Goal: Transaction & Acquisition: Purchase product/service

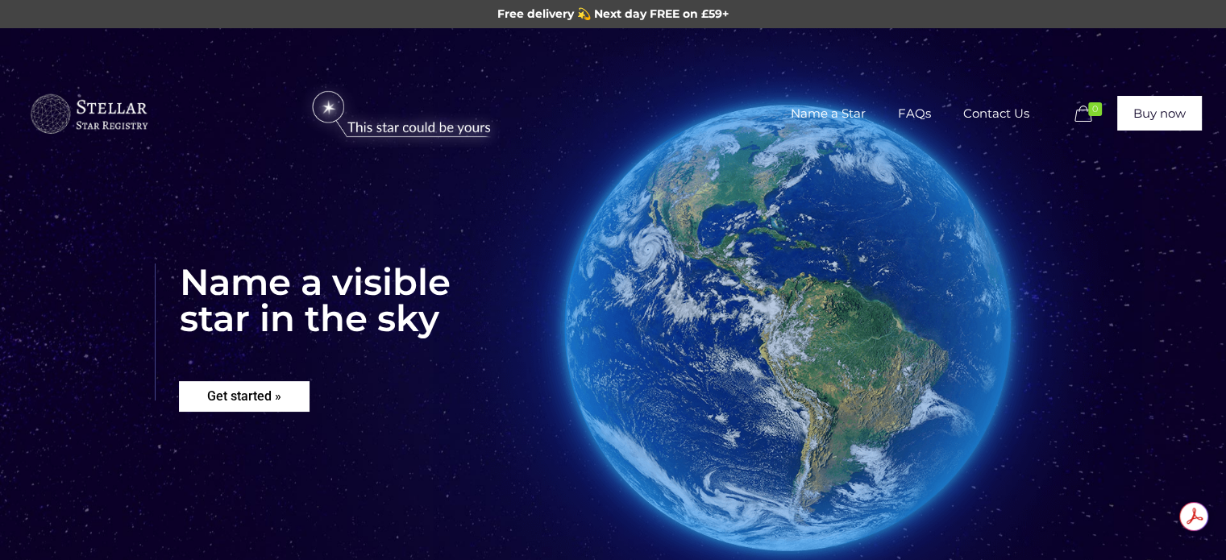
click at [271, 396] on rs-layer "Get started »" at bounding box center [244, 396] width 131 height 31
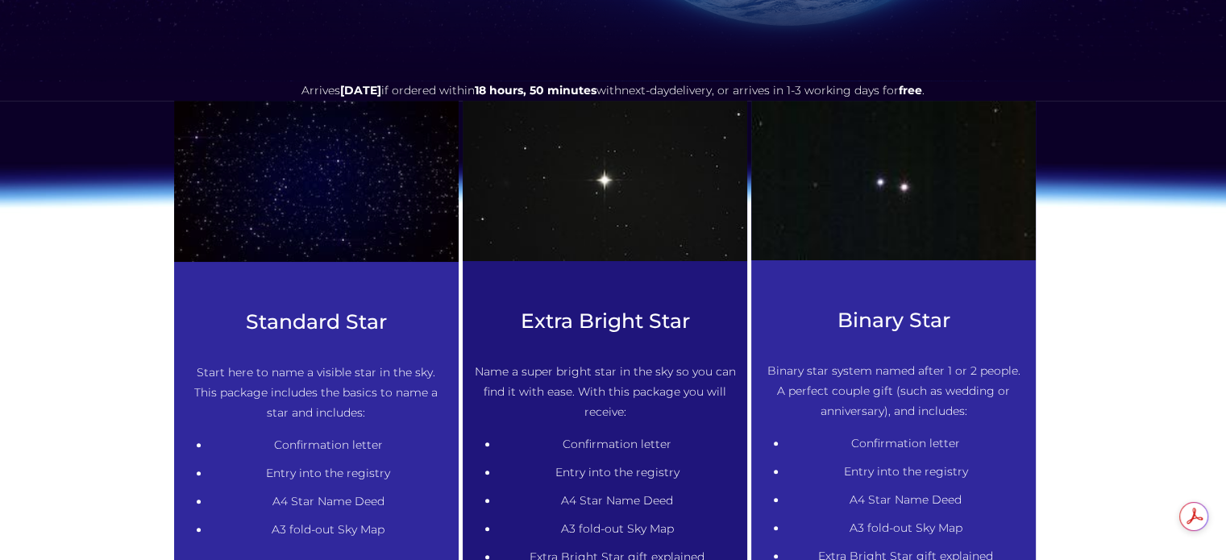
scroll to position [737, 0]
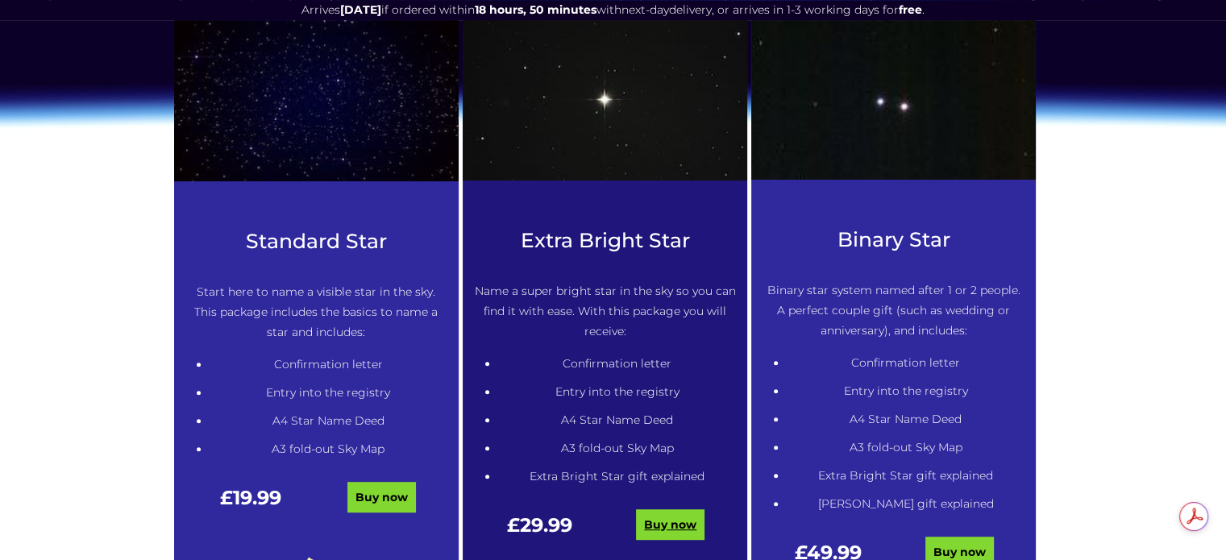
click at [675, 521] on link "Buy now" at bounding box center [670, 524] width 69 height 31
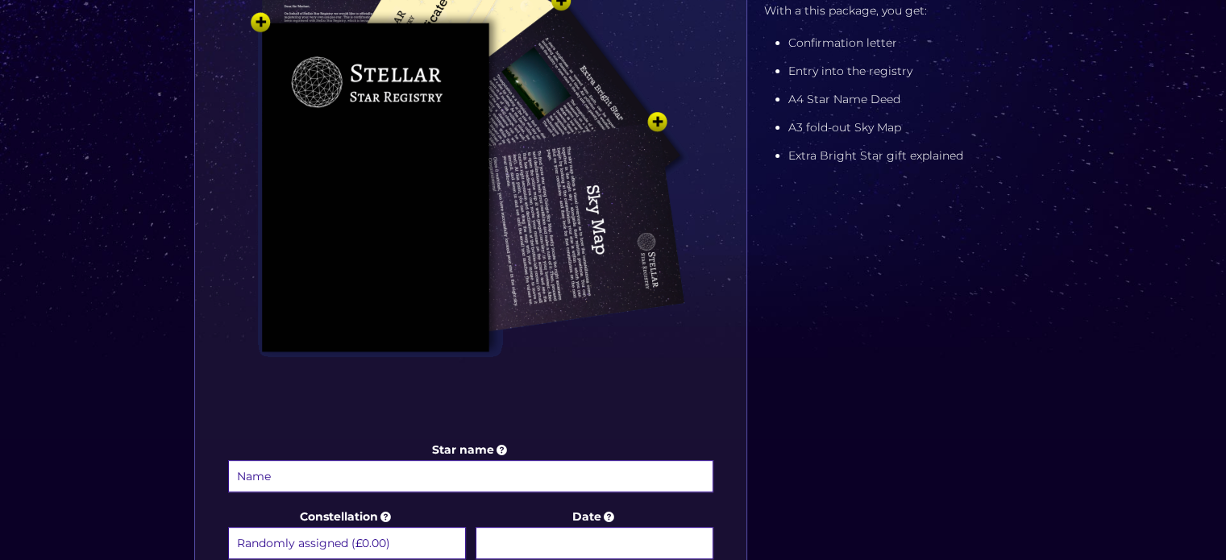
scroll to position [484, 0]
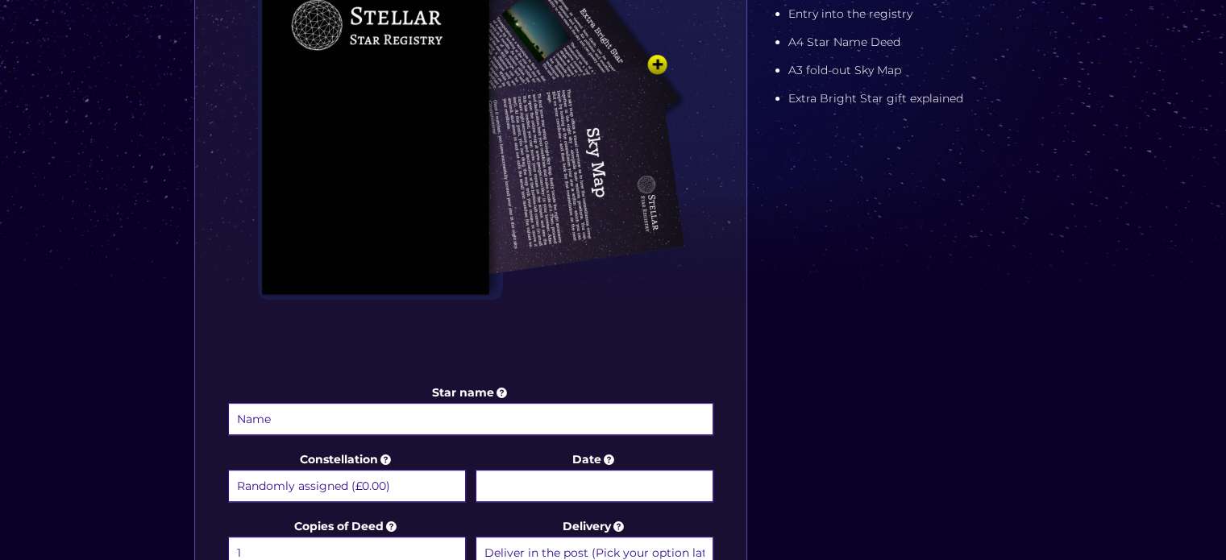
click at [320, 409] on input "Star name" at bounding box center [471, 419] width 486 height 32
type input "[PERSON_NAME]"
click at [398, 488] on select "Randomly assigned (£0.00) Aquarius - 20 Jan - 18 Feb (+£9.99) Aries - 21 Mar - …" at bounding box center [347, 486] width 238 height 32
click at [228, 470] on select "Randomly assigned (£0.00) Aquarius - 20 Jan - 18 Feb (+£9.99) Aries - 21 Mar - …" at bounding box center [347, 486] width 238 height 32
click at [417, 488] on select "Randomly assigned (£0.00) Aquarius - 20 Jan - 18 Feb (+£9.99) Aries - 21 Mar - …" at bounding box center [347, 486] width 238 height 32
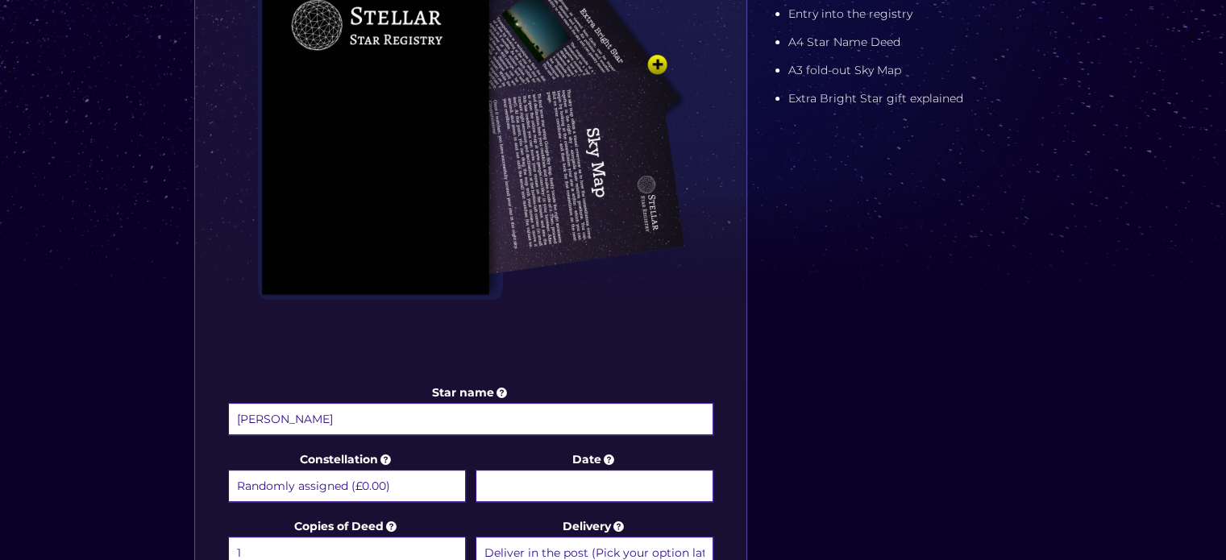
select select "Hercules - For the man in your life (+£9.99)"
click at [228, 470] on select "Randomly assigned (£0.00) Aquarius - 20 Jan - 18 Feb (+£9.99) Aries - 21 Mar - …" at bounding box center [347, 486] width 238 height 32
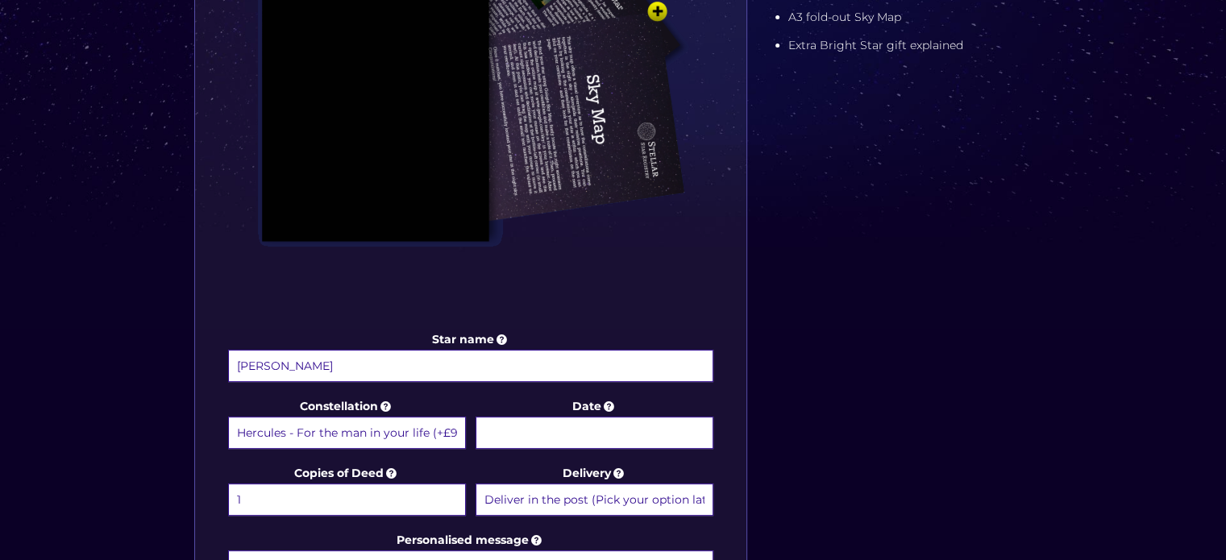
scroll to position [564, 0]
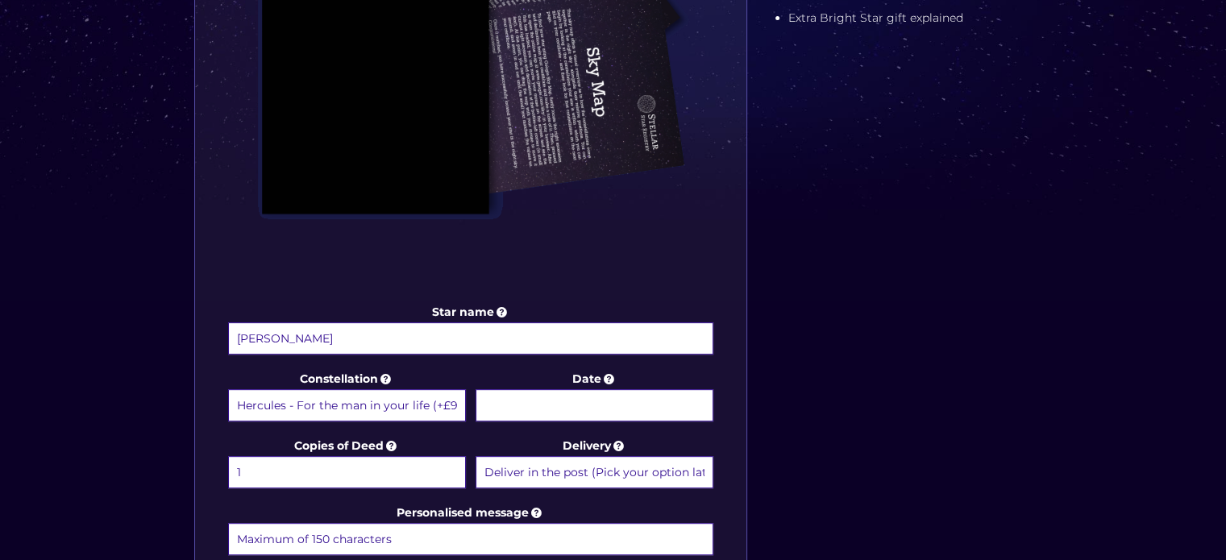
click at [534, 399] on body "Free delivery 💫 Next day FREE on £59+ Name a Star FAQs Contact Us 0 Buy now Cho…" at bounding box center [613, 368] width 1226 height 1865
click at [547, 405] on input "Date" at bounding box center [594, 405] width 238 height 32
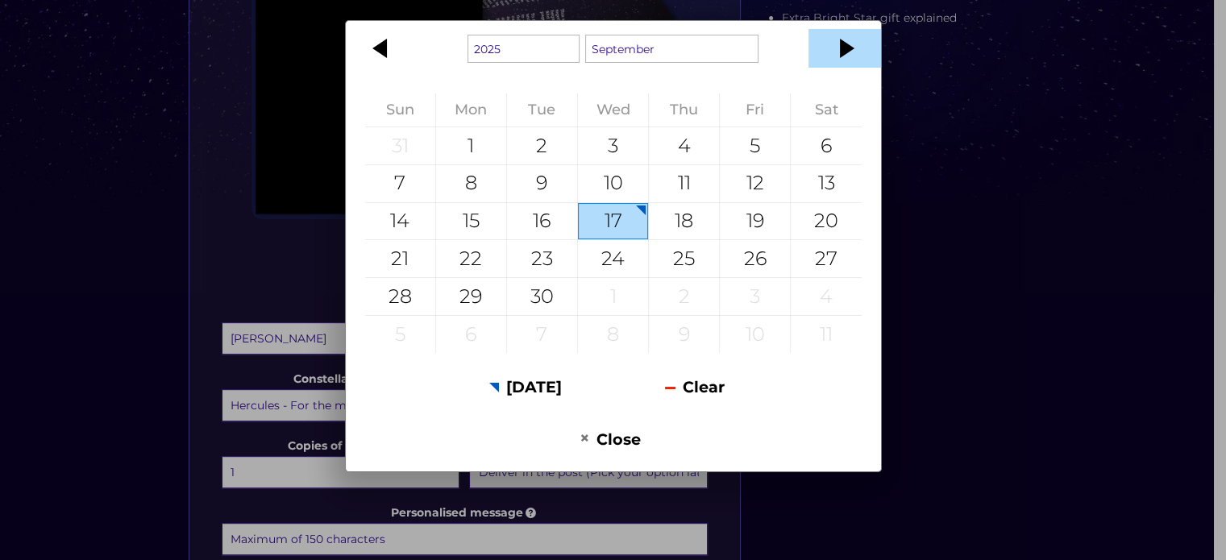
click at [849, 46] on div at bounding box center [844, 48] width 73 height 39
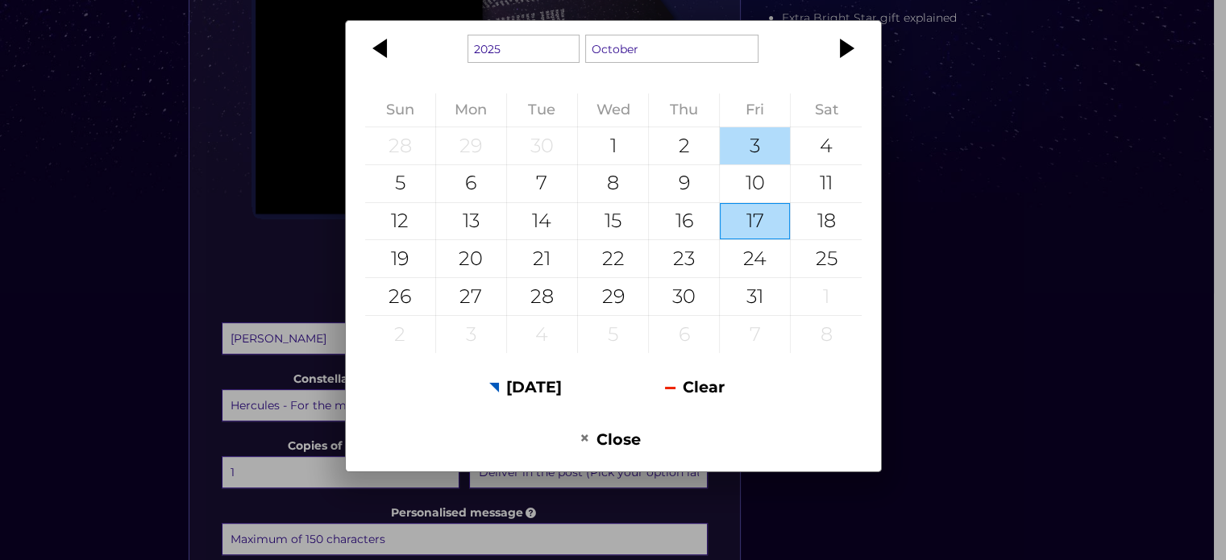
click at [767, 146] on div "3" at bounding box center [755, 145] width 70 height 37
type input "[DATE]"
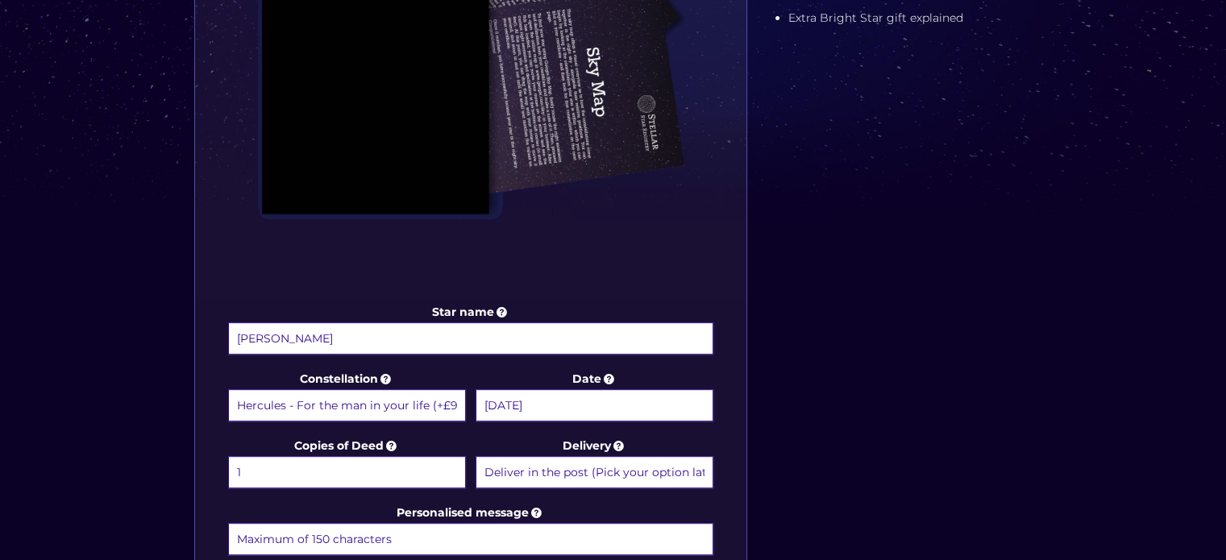
click at [338, 462] on select "1 2 (+£4.99) 3 (+£9.49) 4 (+£13.99) 5 (+£18.49) 6 (+£22.99) 7 (+£27.49) 8 (+£31…" at bounding box center [347, 472] width 238 height 32
click at [514, 467] on select "Deliver in the post (Pick your option later) Deliver in the post and by Email (…" at bounding box center [594, 472] width 238 height 32
click at [475, 456] on select "Deliver in the post (Pick your option later) Deliver in the post and by Email (…" at bounding box center [594, 472] width 238 height 32
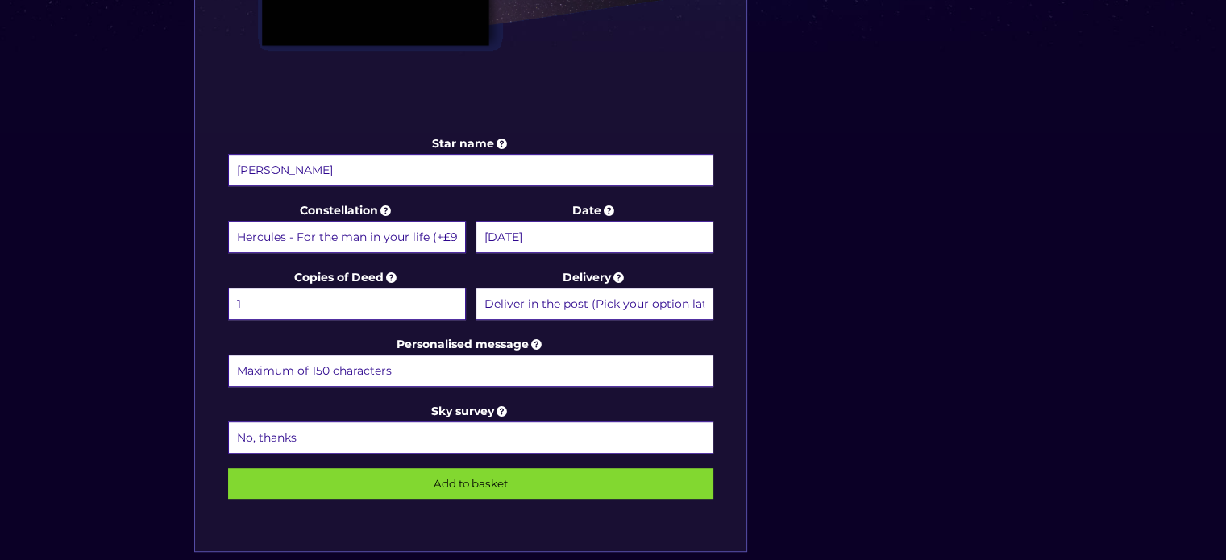
scroll to position [806, 0]
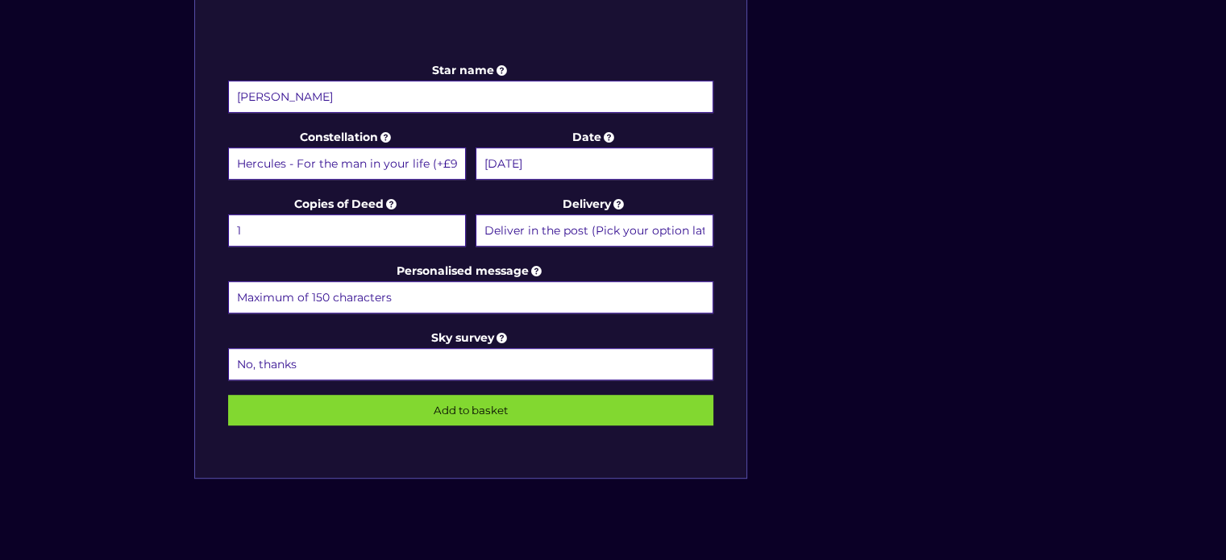
click at [265, 296] on input "Personalised message" at bounding box center [471, 297] width 486 height 32
click at [459, 290] on input "Wishing you a very happy 30th birthday all our love always Mum and Dad." at bounding box center [471, 297] width 486 height 32
type input "Wishing you a very happy 30th birthday, may you continue to shine bright, all o…"
click at [424, 359] on select "No, thanks 1 (+£6.99) 2 (+£11.99) 3 (+£16.99) 4 (+£21.99) 5 (+£26.99) 6 (+£31.9…" at bounding box center [471, 364] width 486 height 32
select select "1 (+£6.99)"
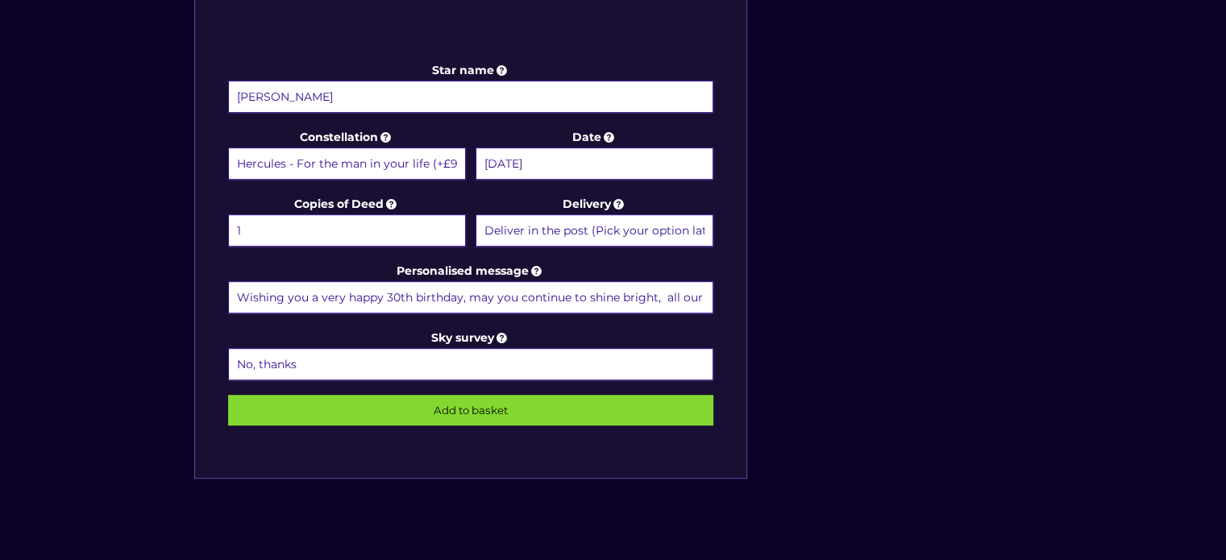
click at [228, 348] on select "No, thanks 1 (+£6.99) 2 (+£11.99) 3 (+£16.99) 4 (+£21.99) 5 (+£26.99) 6 (+£31.9…" at bounding box center [471, 364] width 486 height 32
click at [465, 404] on input "Add to basket" at bounding box center [471, 410] width 486 height 31
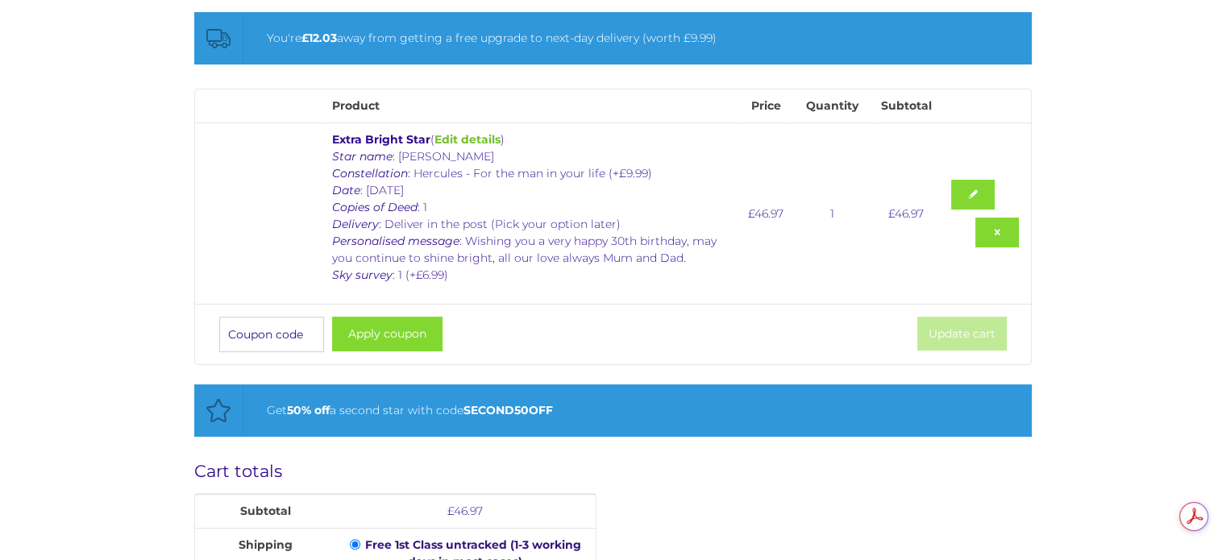
scroll to position [322, 0]
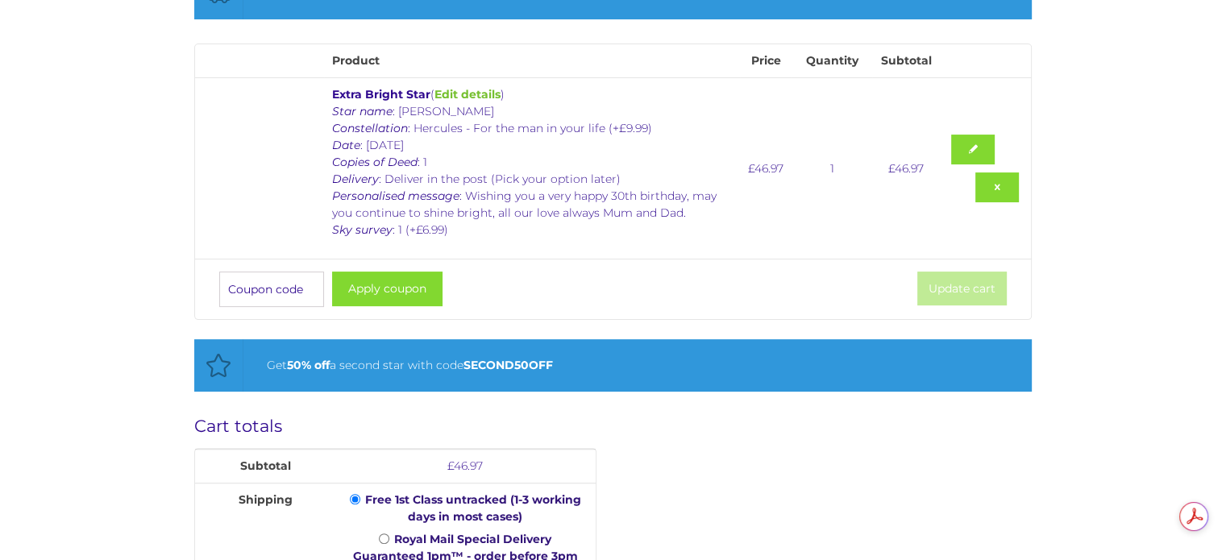
click at [255, 282] on input "Coupon:" at bounding box center [271, 289] width 105 height 35
type input "STAR25"
click at [374, 291] on button "Apply coupon" at bounding box center [387, 289] width 110 height 35
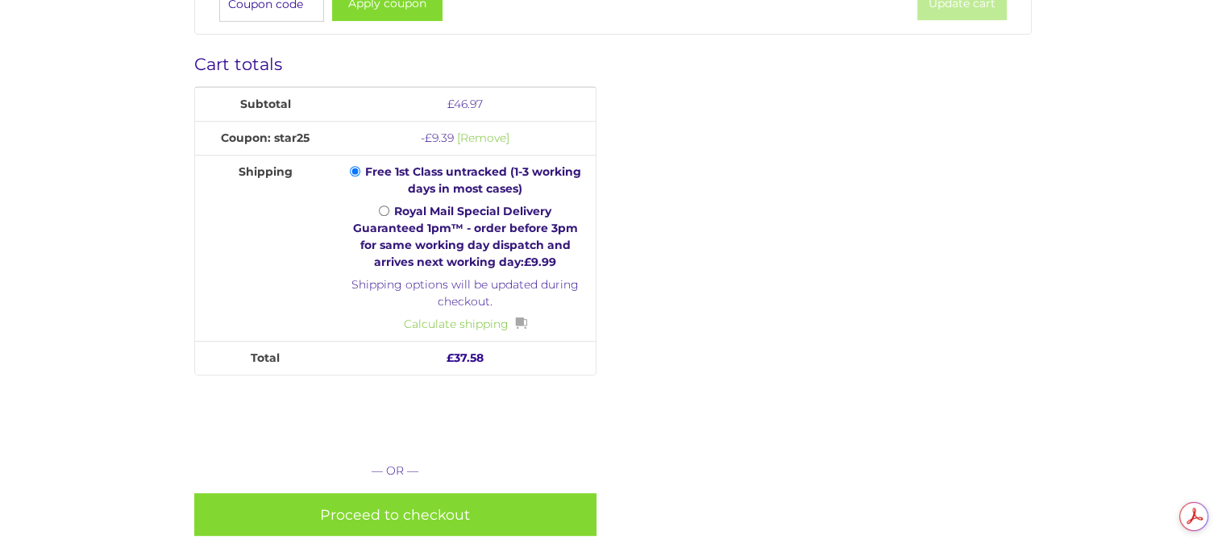
scroll to position [692, 0]
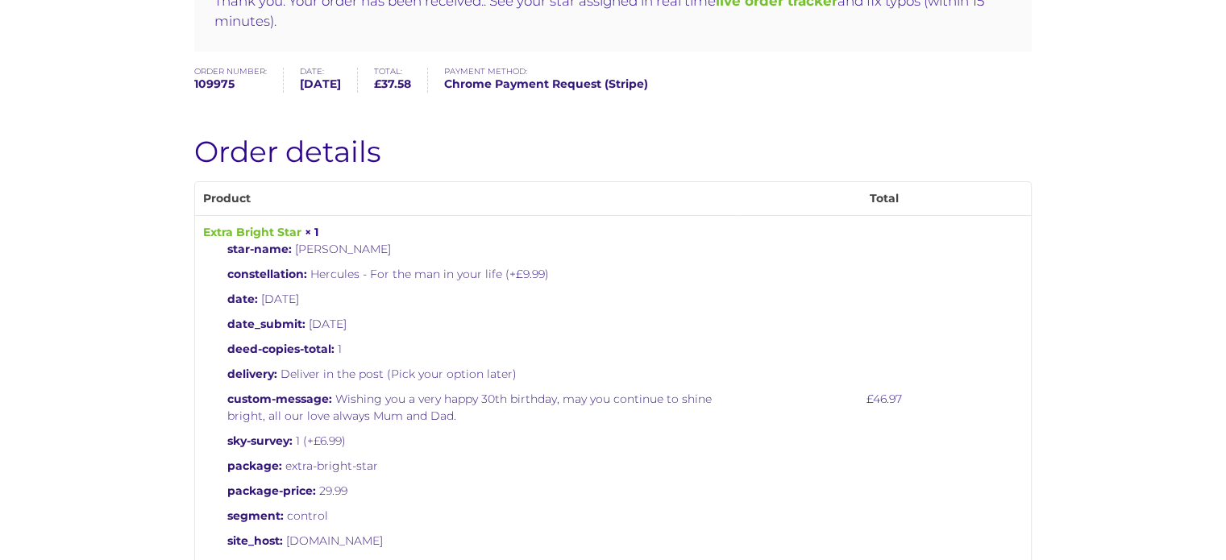
scroll to position [239, 0]
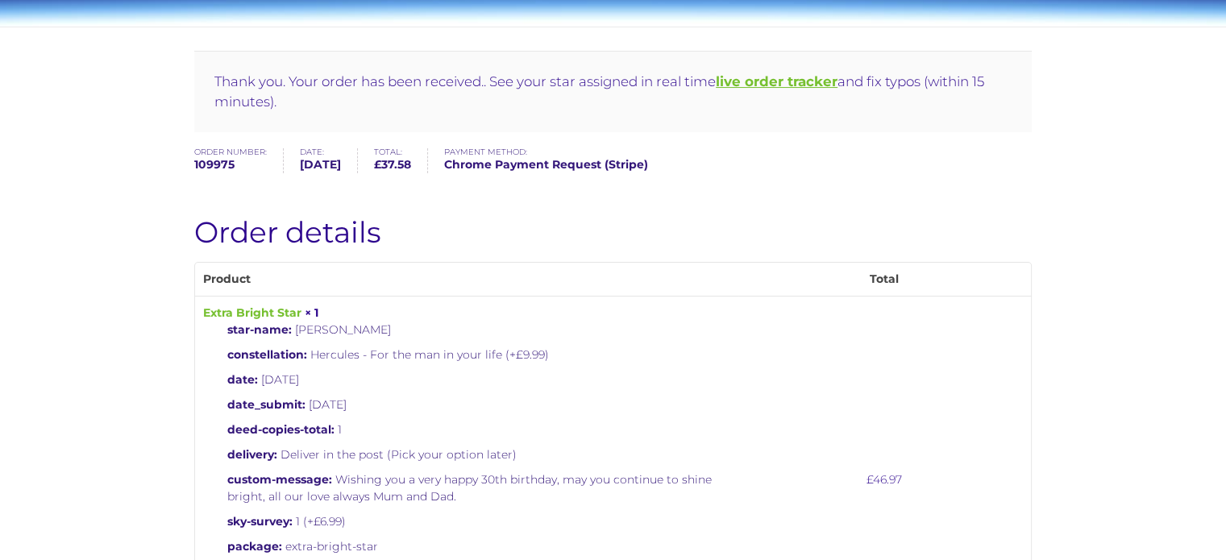
click at [794, 78] on b "live order tracker" at bounding box center [777, 81] width 122 height 16
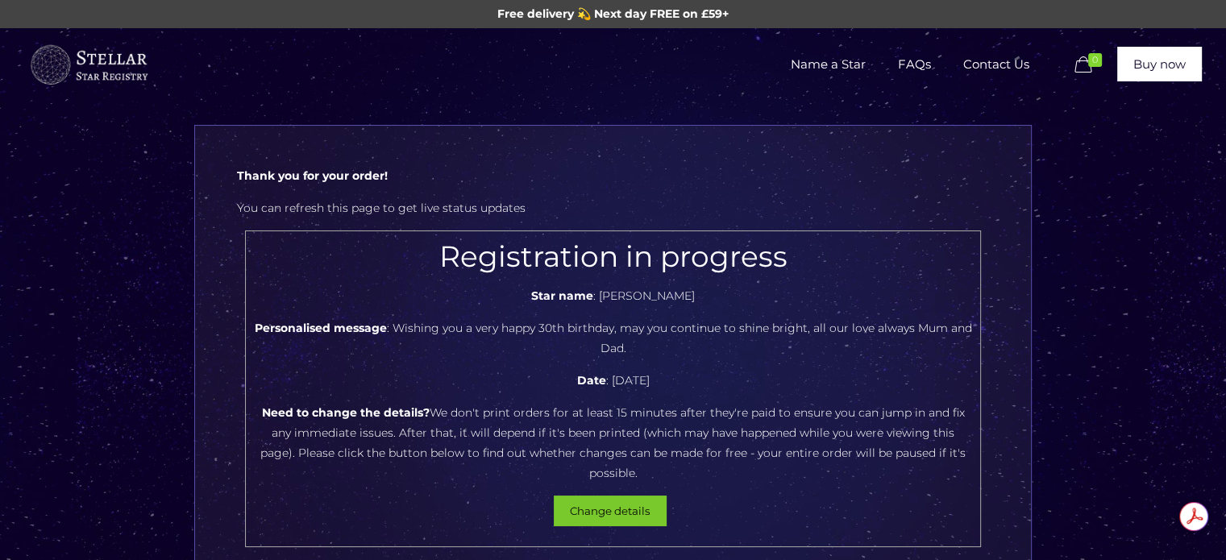
click at [624, 496] on button "Change details" at bounding box center [610, 511] width 113 height 31
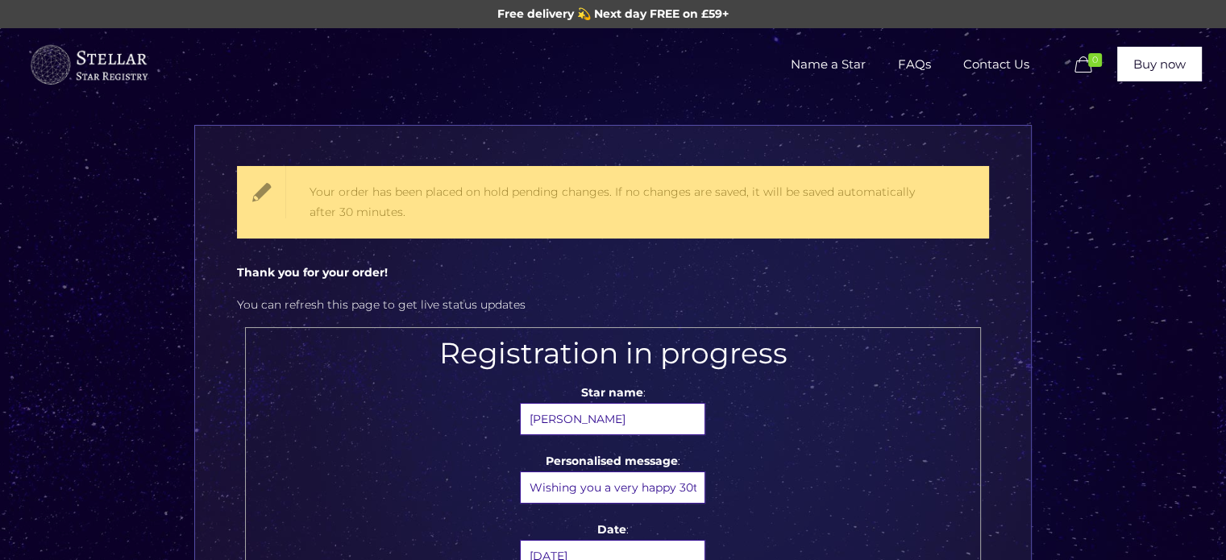
drag, startPoint x: 639, startPoint y: 416, endPoint x: 521, endPoint y: 400, distance: 118.8
click at [521, 400] on p "Star name : [PERSON_NAME]" at bounding box center [613, 409] width 718 height 52
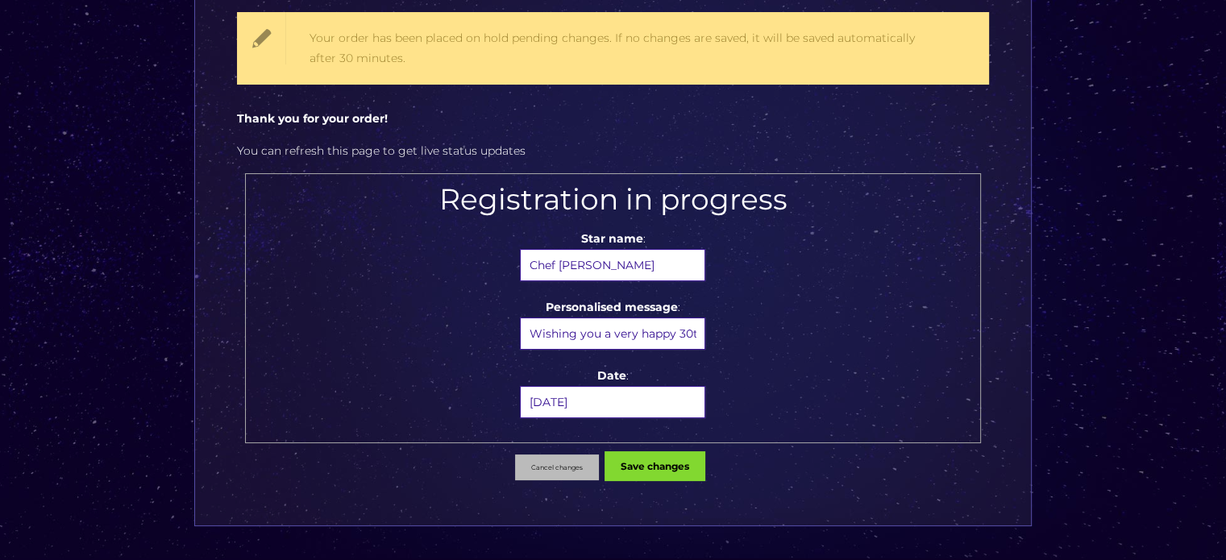
scroll to position [322, 0]
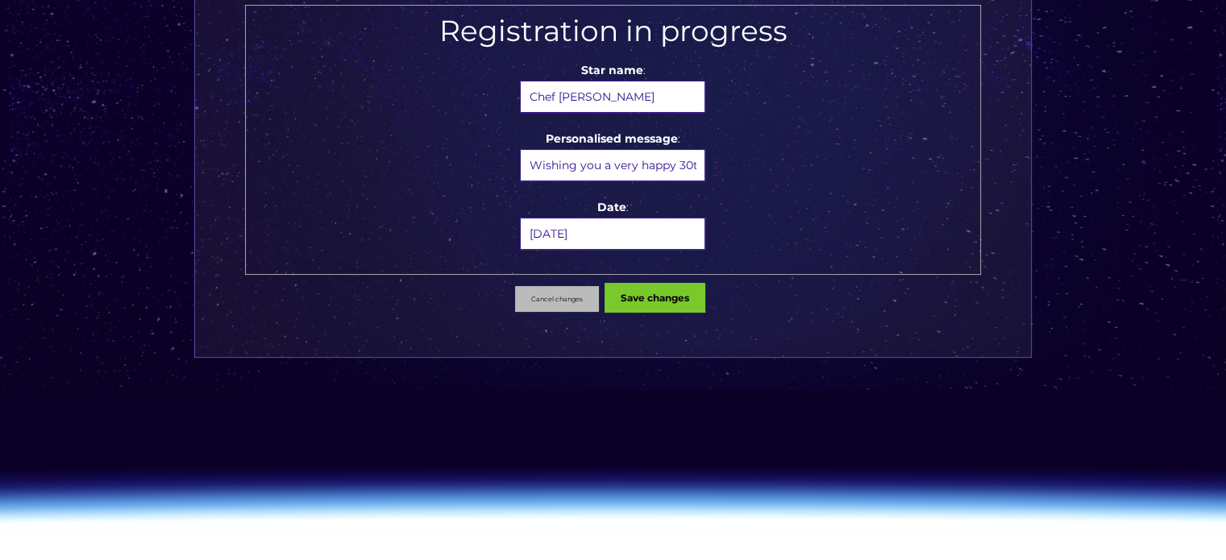
type input"] "Chef [PERSON_NAME]"
click at [664, 293] on button "Save changes" at bounding box center [654, 298] width 101 height 30
